Goal: Information Seeking & Learning: Learn about a topic

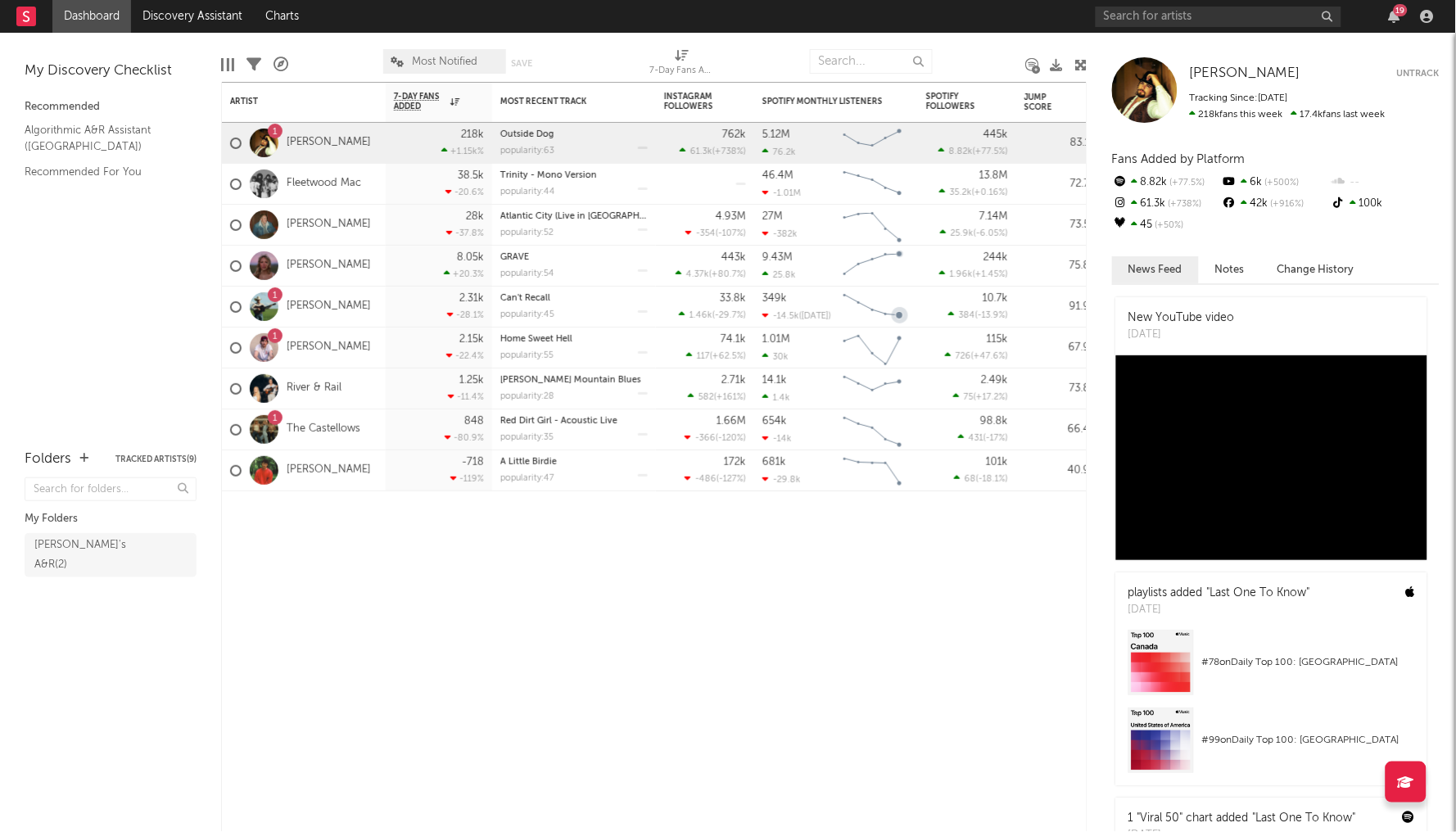
click at [902, 315] on icon "Chart title" at bounding box center [900, 315] width 8 height 8
click at [900, 337] on icon "Chart title" at bounding box center [900, 338] width 8 height 8
click at [898, 385] on icon "Chart title" at bounding box center [900, 380] width 16 height 16
click at [1396, 15] on icon "button" at bounding box center [1395, 16] width 11 height 13
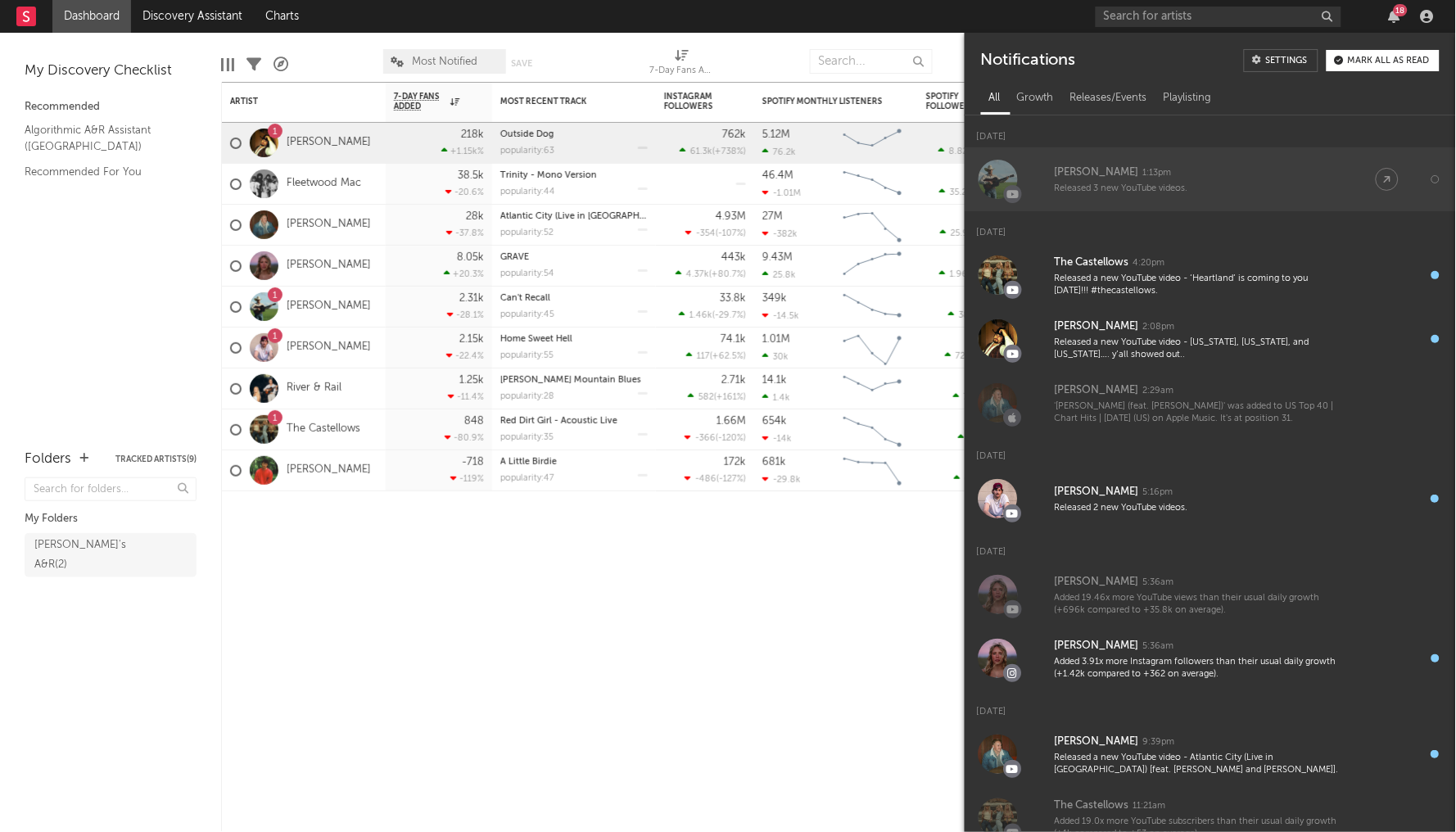
click at [1296, 189] on div "Released 3 new YouTube videos." at bounding box center [1198, 188] width 288 height 12
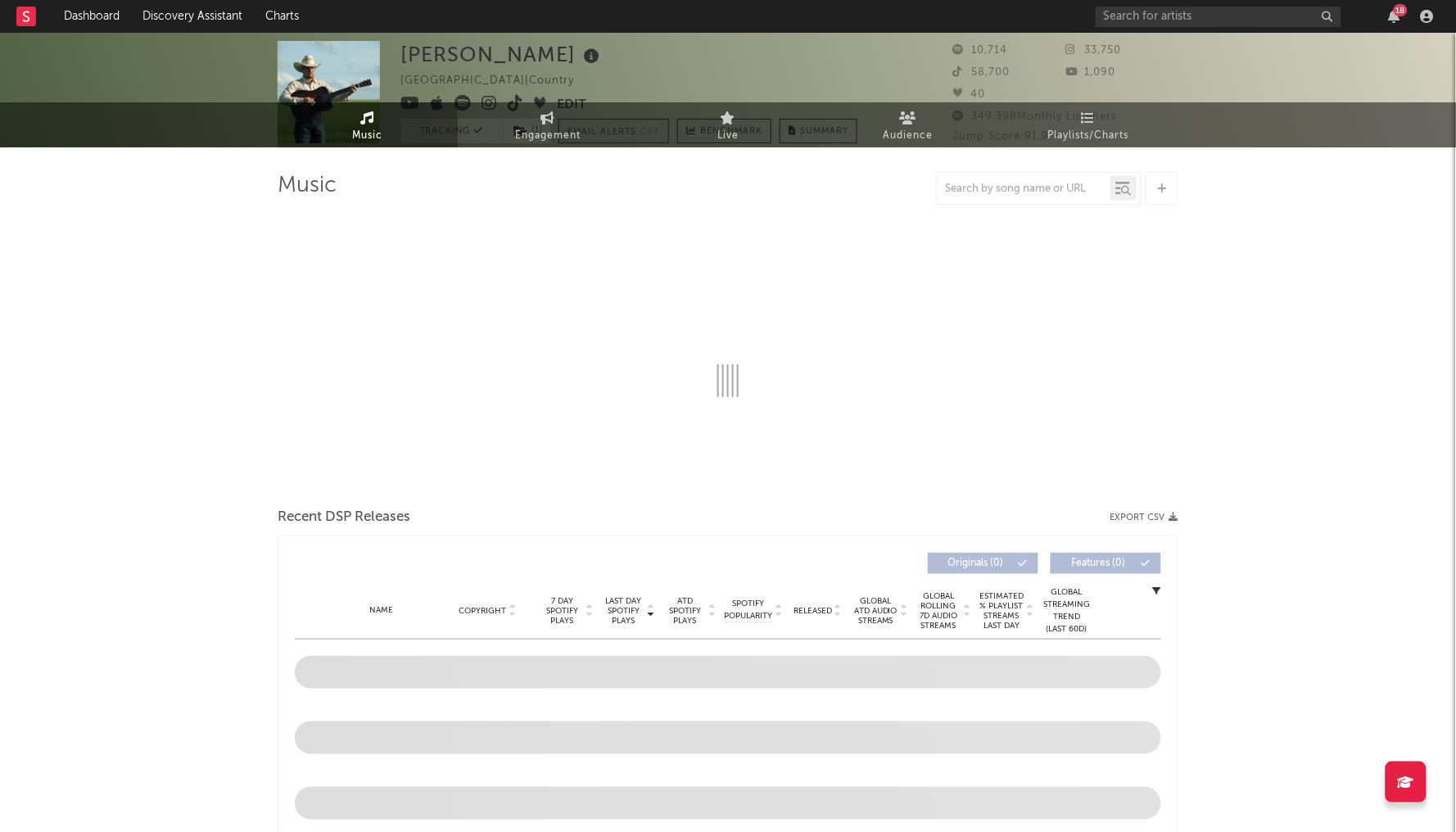
select select "1w"
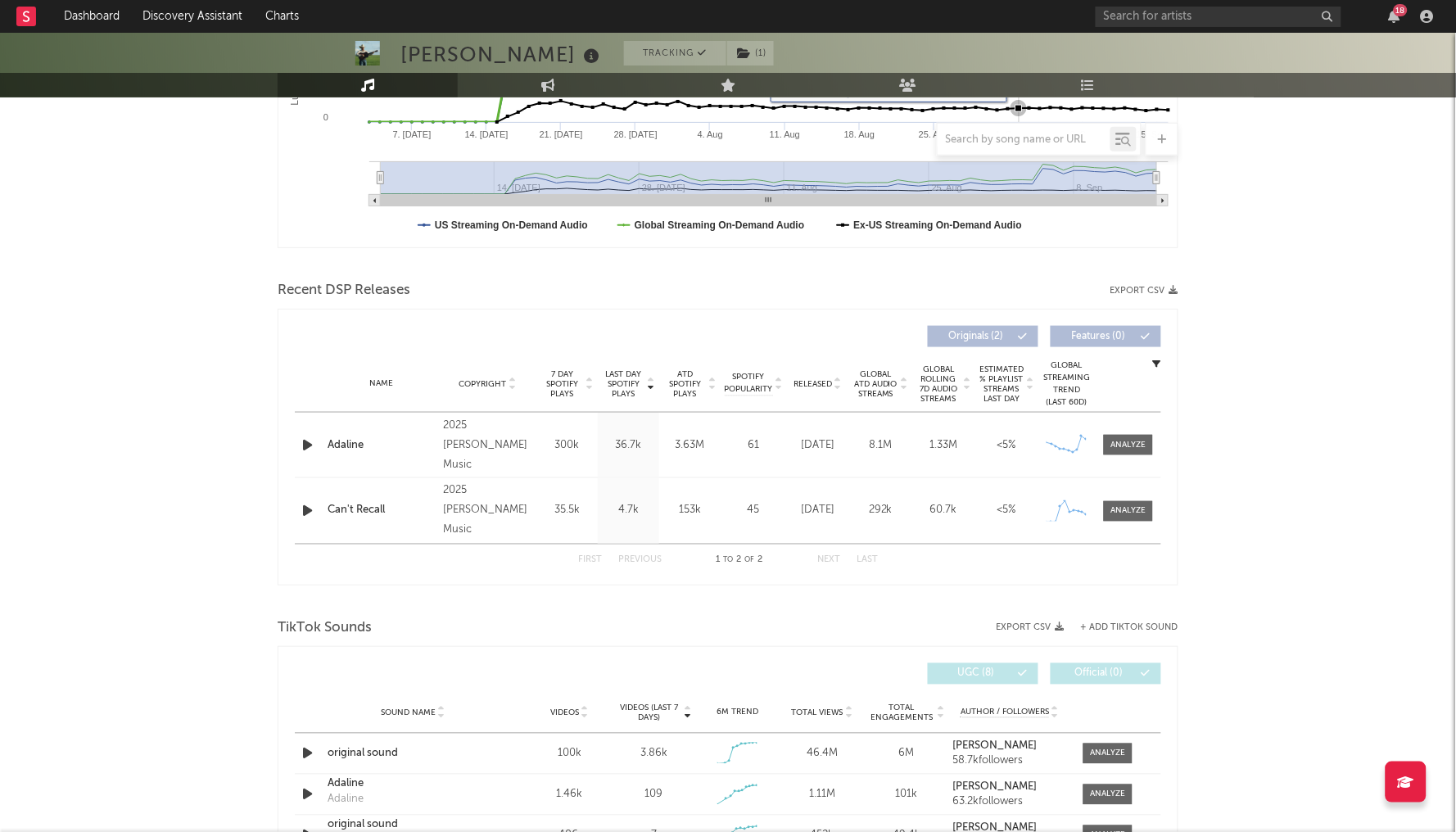
scroll to position [487, 0]
